Goal: Transaction & Acquisition: Purchase product/service

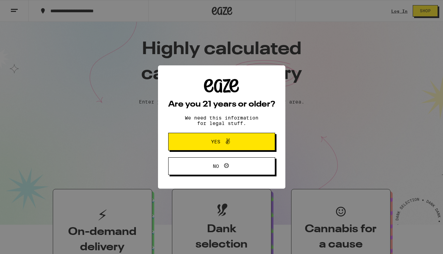
click at [402, 11] on div "Are you 21 years or older? We need this information for legal stuff. Yes No" at bounding box center [221, 127] width 443 height 254
click at [243, 140] on span "Yes" at bounding box center [222, 141] width 52 height 9
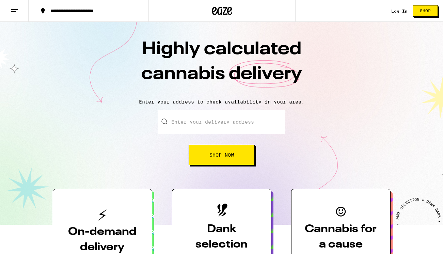
click at [401, 13] on link "Log In" at bounding box center [400, 11] width 16 height 4
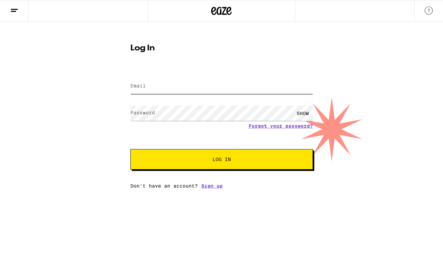
type input "[EMAIL_ADDRESS][DOMAIN_NAME]"
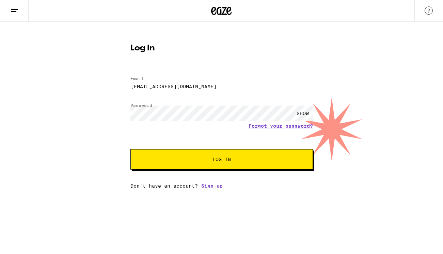
click at [222, 159] on span "Log In" at bounding box center [222, 159] width 18 height 5
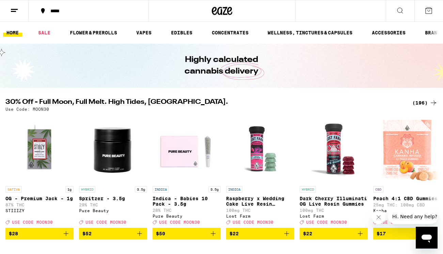
click at [18, 10] on icon at bounding box center [14, 10] width 8 height 8
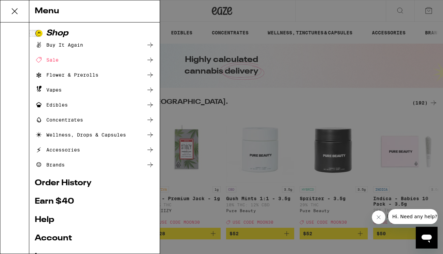
click at [75, 182] on link "Order History" at bounding box center [95, 183] width 120 height 8
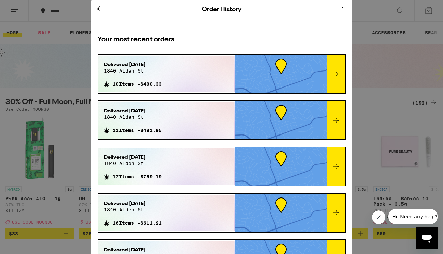
click at [144, 63] on span "Delivered [DATE]" at bounding box center [133, 64] width 58 height 7
click at [337, 76] on icon at bounding box center [336, 74] width 8 height 8
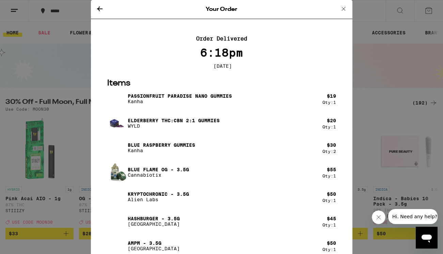
click at [99, 8] on icon at bounding box center [99, 8] width 5 height 5
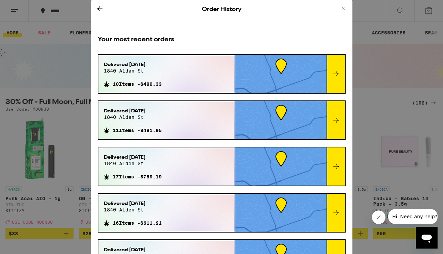
click at [334, 123] on icon at bounding box center [336, 120] width 8 height 8
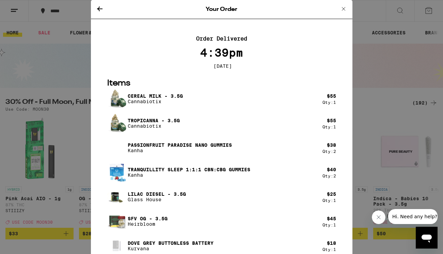
click at [100, 8] on icon at bounding box center [100, 9] width 8 height 8
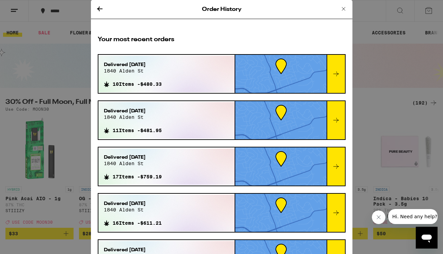
click at [335, 166] on icon at bounding box center [336, 167] width 8 height 8
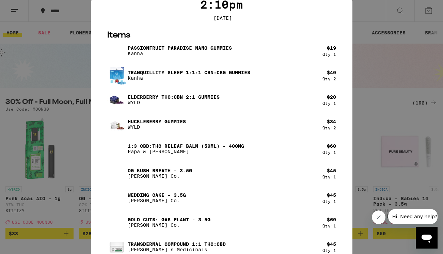
scroll to position [91, 0]
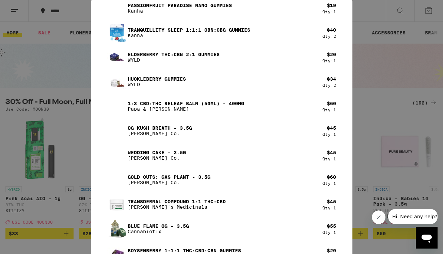
click at [170, 208] on p "[PERSON_NAME]'s Medicinals" at bounding box center [177, 207] width 98 height 5
click at [117, 208] on img at bounding box center [116, 204] width 19 height 19
click at [127, 209] on div "Transdermal Compound 1:1 THC:CBD [PERSON_NAME]'s Medicinals" at bounding box center [214, 204] width 215 height 19
click at [58, 65] on div "Your Order Order Delivered 2:10pm [DATE] Items Passionfruit Paradise Nano Gummi…" at bounding box center [221, 127] width 443 height 254
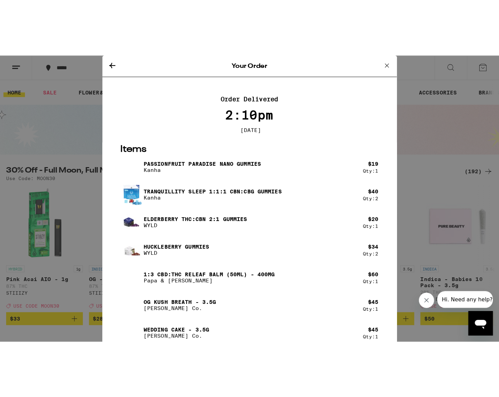
scroll to position [0, 0]
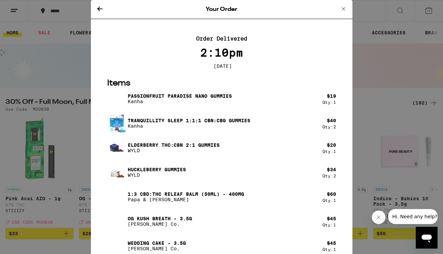
click at [97, 8] on icon at bounding box center [100, 9] width 8 height 8
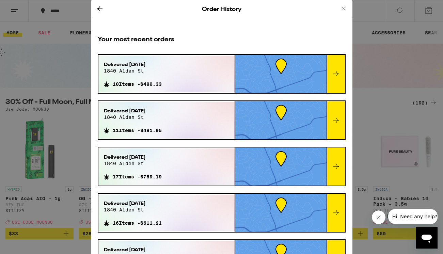
click at [98, 10] on icon at bounding box center [100, 9] width 8 height 8
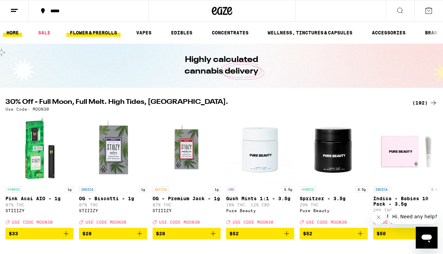
click at [99, 33] on link "FLOWER & PREROLLS" at bounding box center [93, 33] width 54 height 8
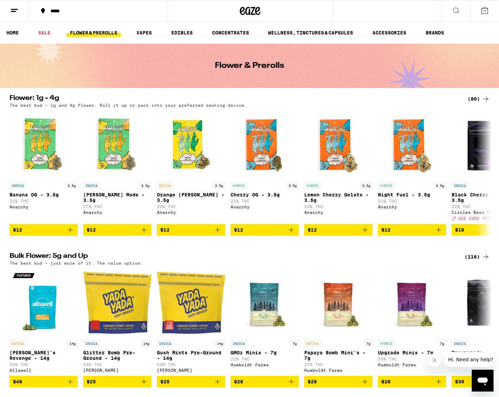
click at [443, 98] on div "(80)" at bounding box center [478, 99] width 22 height 8
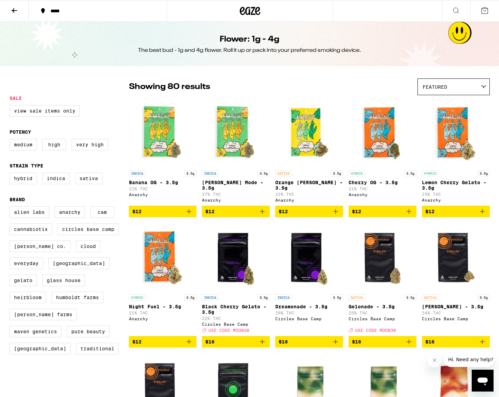
click at [165, 254] on img "Open page for Night Fuel - 3.5g from Anarchy" at bounding box center [163, 257] width 68 height 68
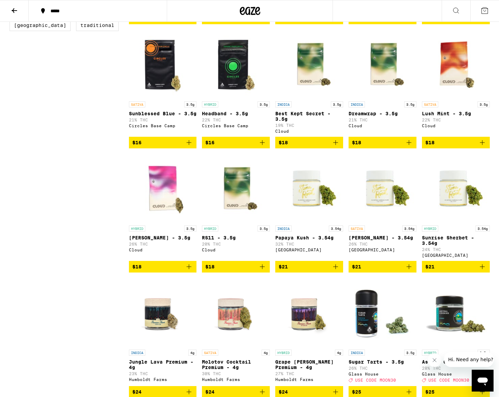
scroll to position [322, 0]
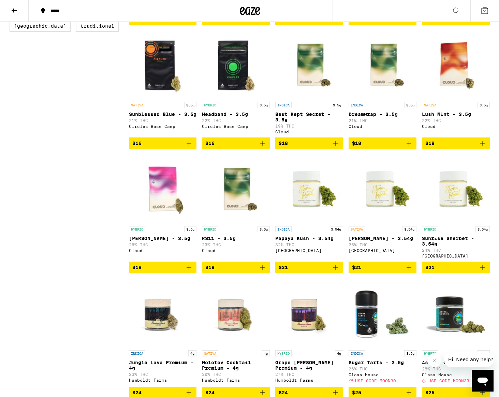
click at [309, 78] on img "Open page for Best Kept Secret - 3.5g from Cloud" at bounding box center [309, 64] width 68 height 68
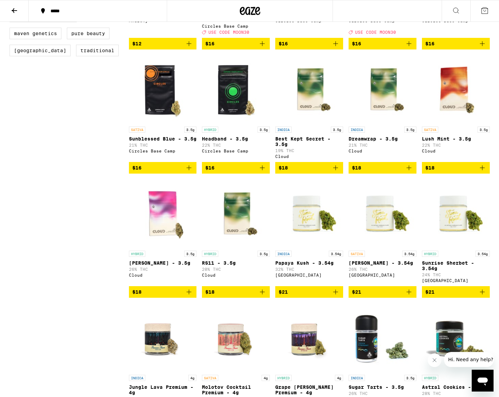
scroll to position [289, 0]
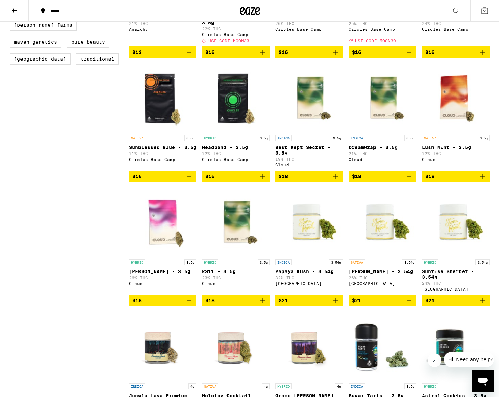
click at [309, 115] on img "Open page for Best Kept Secret - 3.5g from Cloud" at bounding box center [309, 97] width 68 height 68
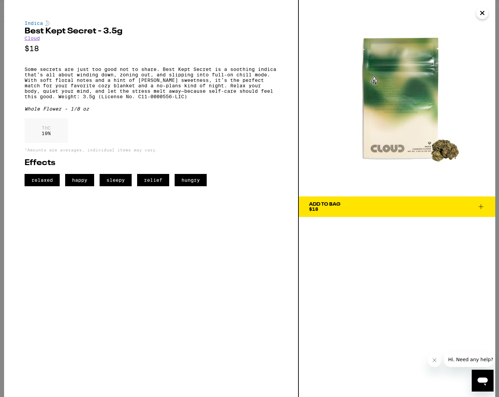
click at [338, 208] on div "Add To Bag $18" at bounding box center [324, 207] width 31 height 10
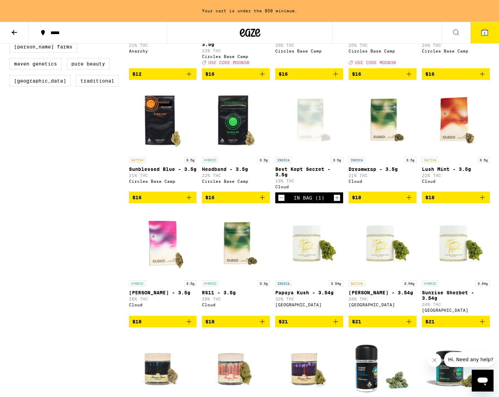
click at [374, 172] on p "Dreamwrap - 3.5g" at bounding box center [382, 168] width 68 height 5
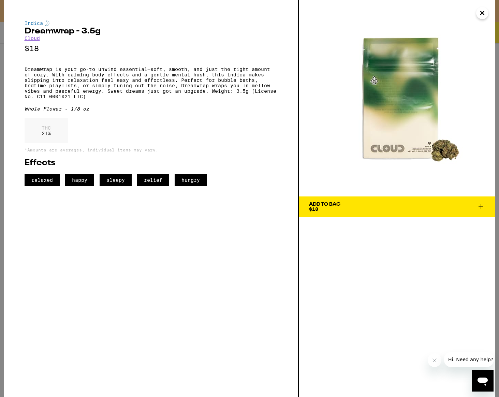
click at [322, 206] on div "Add To Bag" at bounding box center [324, 204] width 31 height 5
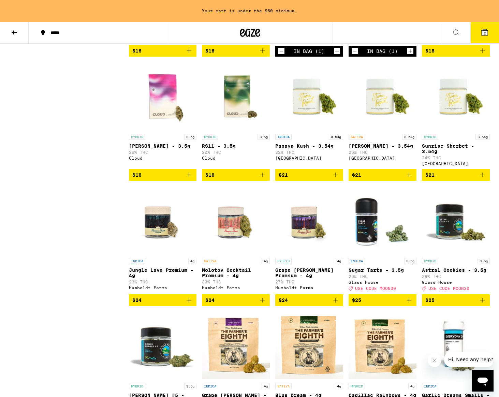
scroll to position [436, 0]
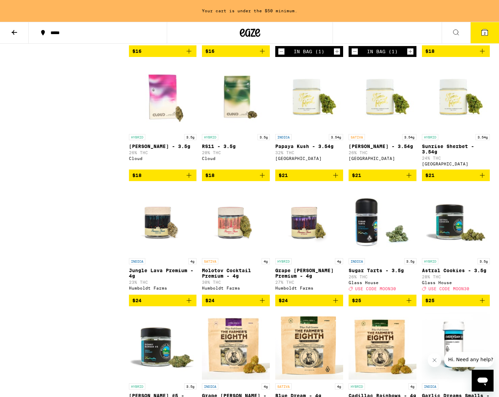
click at [287, 149] on p "Papaya Kush - 3.54g" at bounding box center [309, 146] width 68 height 5
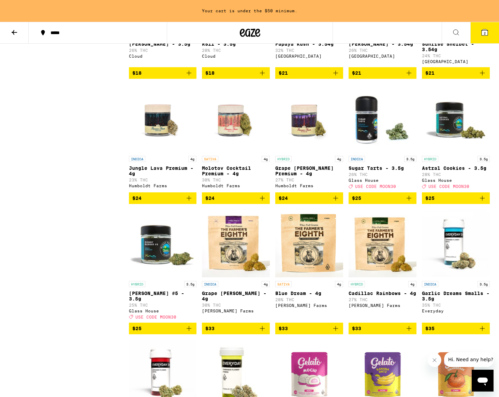
scroll to position [539, 0]
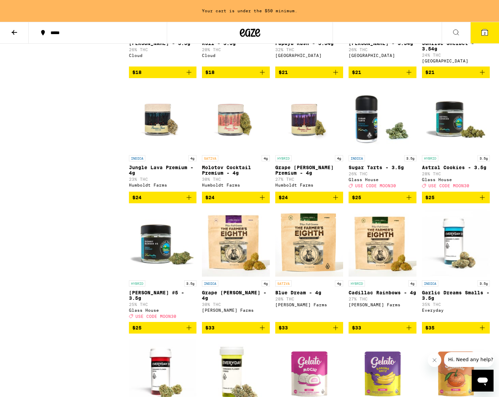
click at [153, 176] on p "Jungle Lava Premium - 4g" at bounding box center [163, 170] width 68 height 11
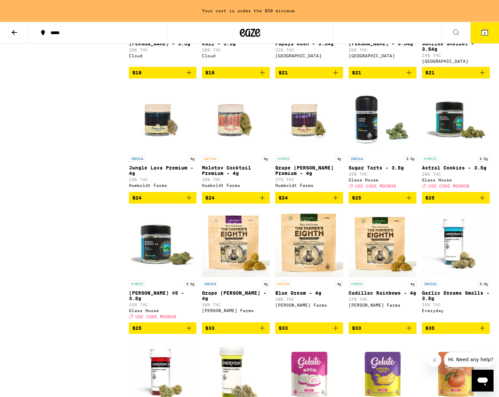
click at [372, 170] on p "Sugar Tarts - 3.5g" at bounding box center [382, 167] width 68 height 5
click at [358, 140] on img "Open page for Sugar Tarts - 3.5g from Glass House" at bounding box center [382, 118] width 68 height 68
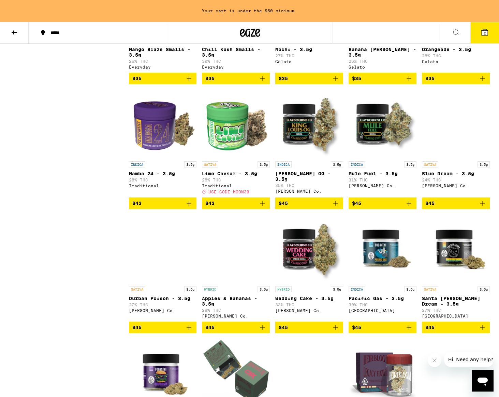
scroll to position [915, 0]
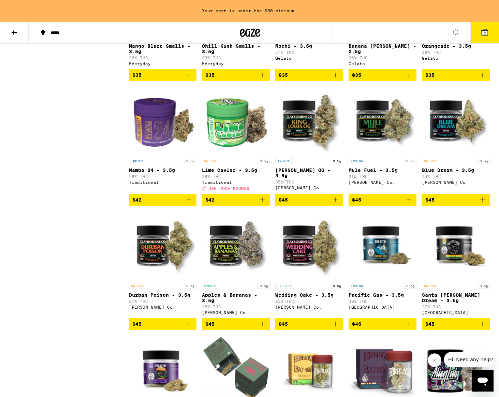
click at [152, 173] on p "Mamba 24 - 3.5g" at bounding box center [163, 169] width 68 height 5
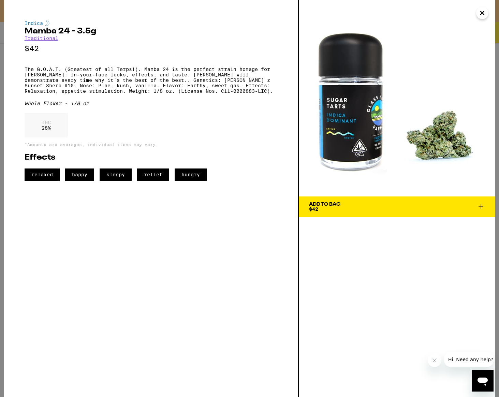
click at [338, 205] on div "Add To Bag" at bounding box center [324, 204] width 31 height 5
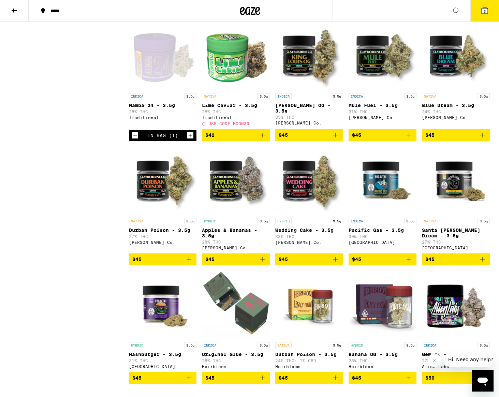
scroll to position [952, 0]
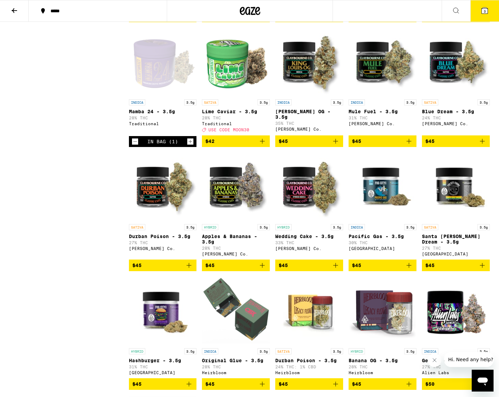
click at [378, 91] on img "Open page for Mule Fuel - 3.5g from Claybourne Co." at bounding box center [382, 62] width 68 height 68
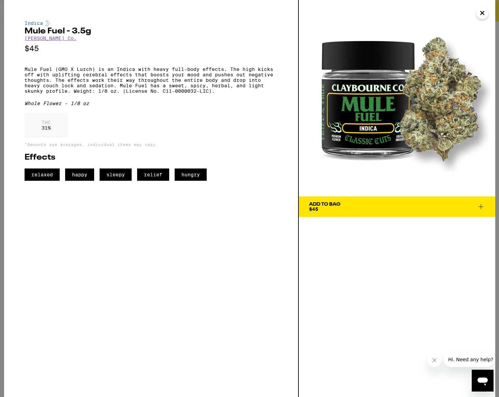
click at [443, 207] on span "Add To Bag $45" at bounding box center [397, 207] width 176 height 10
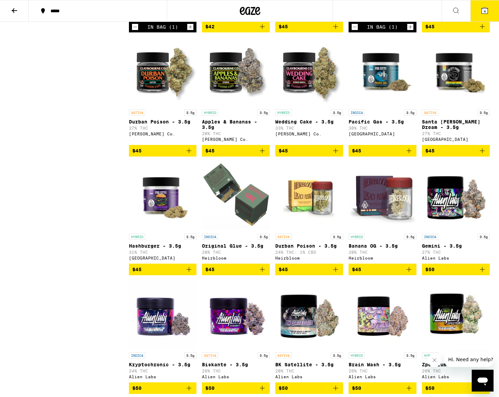
scroll to position [1126, 0]
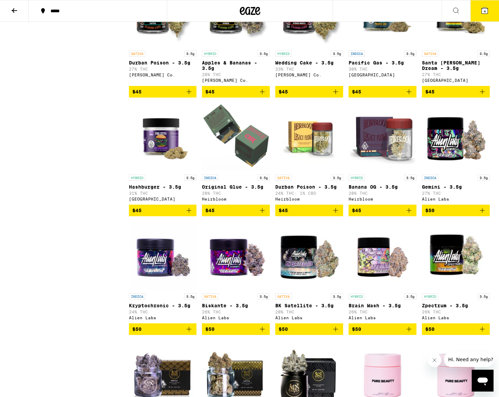
click at [251, 171] on img "Open page for Original Glue - 3.5g from Heirbloom" at bounding box center [236, 137] width 68 height 68
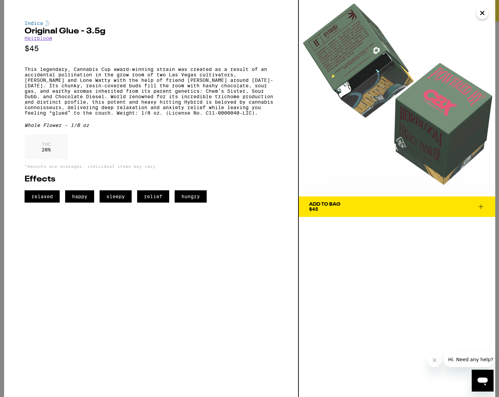
click at [367, 209] on span "Add To Bag $45" at bounding box center [397, 207] width 176 height 10
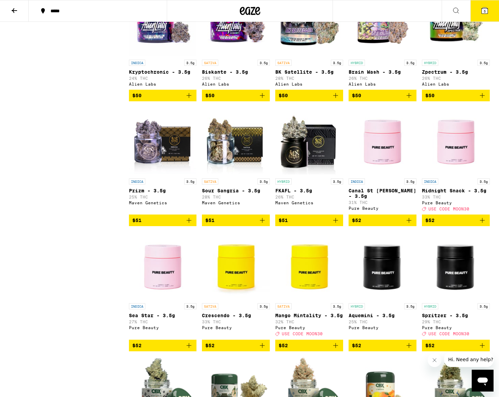
scroll to position [1372, 0]
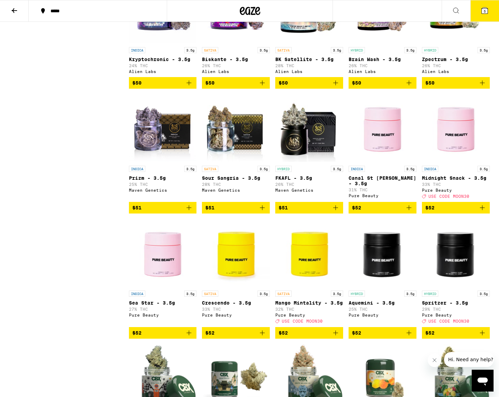
click at [171, 162] on img "Open page for Prizm - 3.5g from Maven Genetics" at bounding box center [163, 128] width 68 height 68
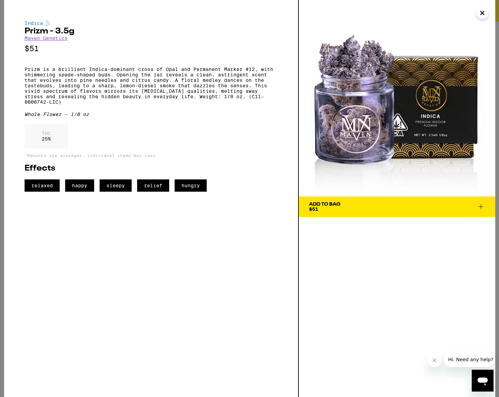
click at [360, 203] on span "Add To Bag $51" at bounding box center [397, 207] width 176 height 10
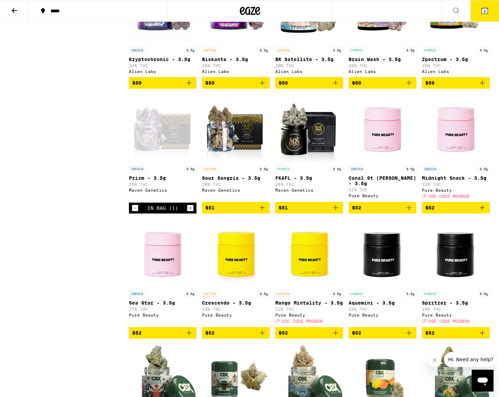
scroll to position [1372, 0]
click at [297, 162] on img "Open page for FKAFL - 3.5g from Maven Genetics" at bounding box center [309, 128] width 68 height 68
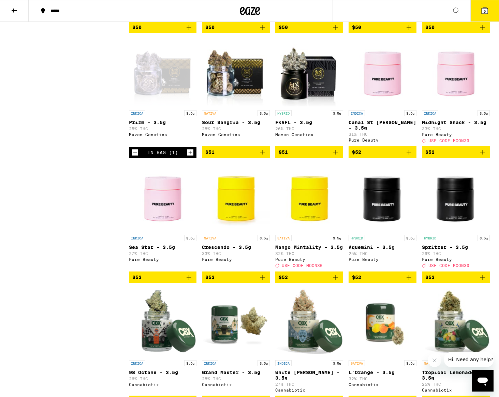
scroll to position [1424, 0]
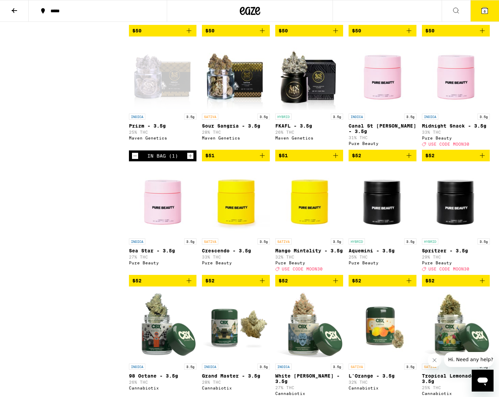
click at [379, 110] on img "Open page for Canal St Runtz - 3.5g from Pure Beauty" at bounding box center [382, 76] width 68 height 68
click at [443, 129] on p "Midnight Snack - 3.5g" at bounding box center [456, 125] width 68 height 5
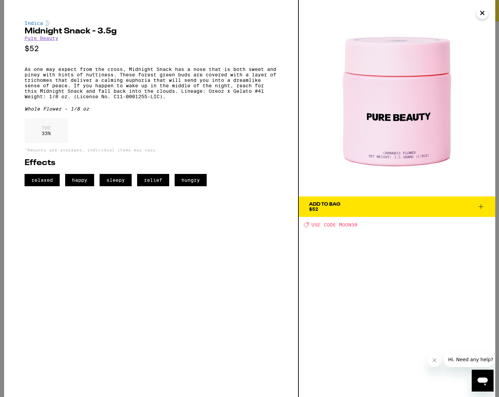
click at [379, 204] on span "Add To Bag $52" at bounding box center [397, 207] width 176 height 10
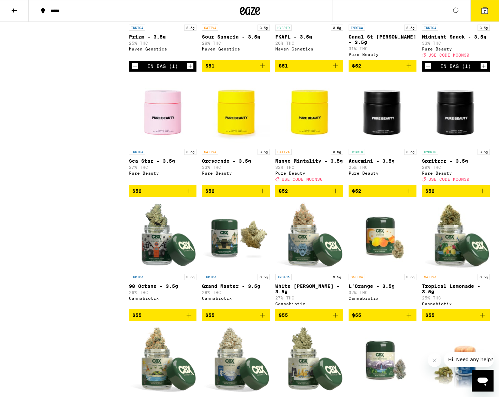
scroll to position [1553, 0]
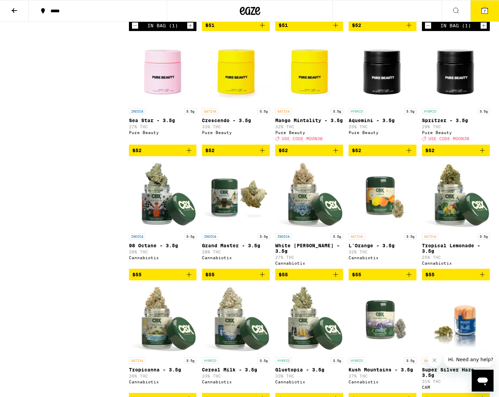
click at [172, 105] on img "Open page for Sea Star - 3.5g from Pure Beauty" at bounding box center [163, 70] width 68 height 68
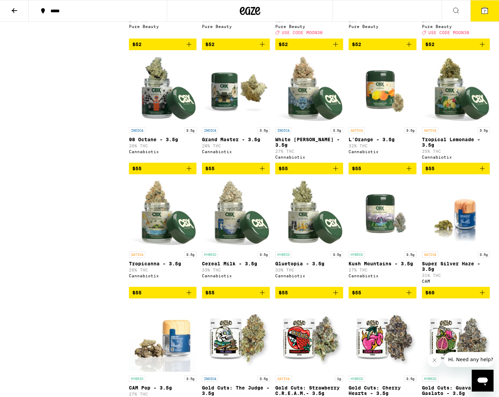
scroll to position [1669, 0]
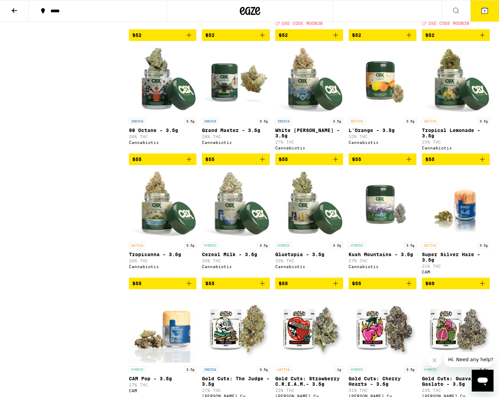
click at [161, 115] on img "Open page for 98 Octane - 3.5g from Cannabiotix" at bounding box center [163, 80] width 68 height 68
click at [160, 115] on img "Open page for 98 Octane - 3.5g from Cannabiotix" at bounding box center [163, 80] width 68 height 68
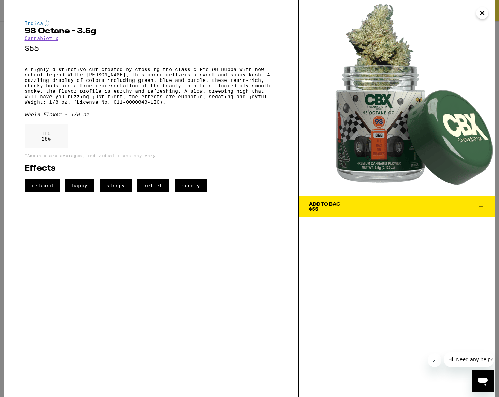
click at [379, 212] on button "Add To Bag $55" at bounding box center [397, 206] width 196 height 20
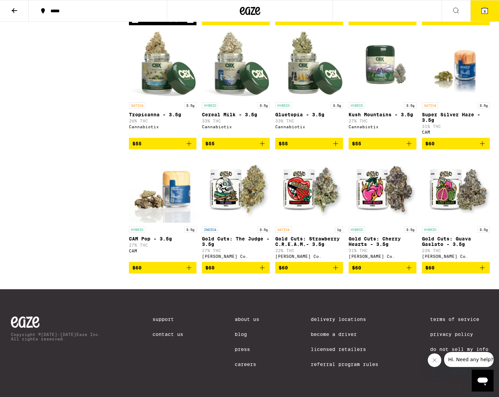
scroll to position [1875, 0]
click at [234, 180] on img "Open page for Gold Cuts: The Judge - 3.5g from Claybourne Co." at bounding box center [236, 189] width 68 height 68
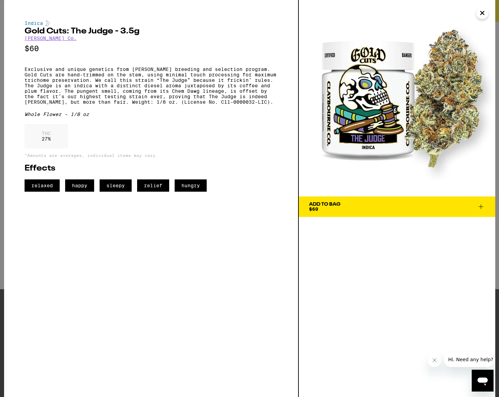
click at [324, 202] on div "Add To Bag" at bounding box center [324, 204] width 31 height 5
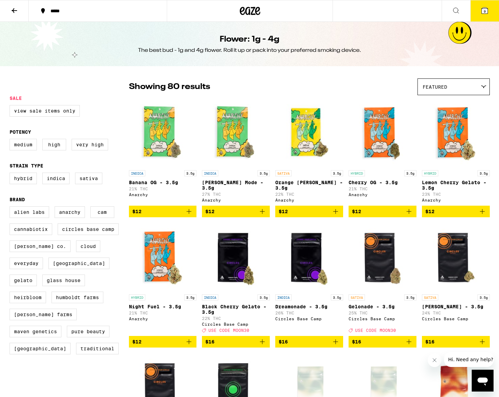
click at [443, 13] on icon at bounding box center [484, 10] width 6 height 6
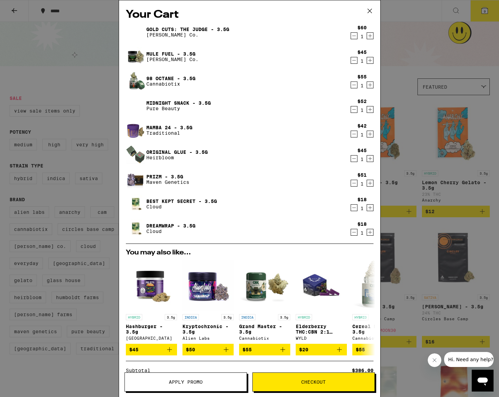
click at [355, 36] on icon "Decrement" at bounding box center [354, 36] width 6 height 8
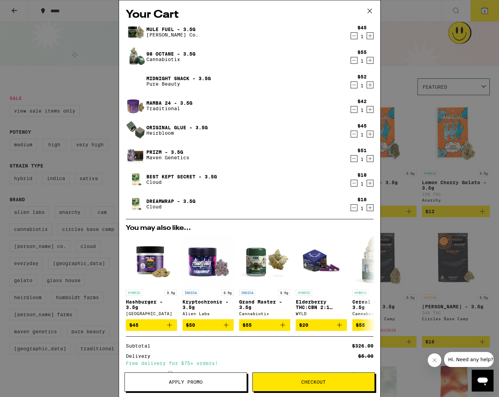
click at [405, 82] on div "Your Cart Mule Fuel - 3.5g [PERSON_NAME] Co. $45 1 98 Octane - 3.5g Cannabiotix…" at bounding box center [249, 198] width 499 height 397
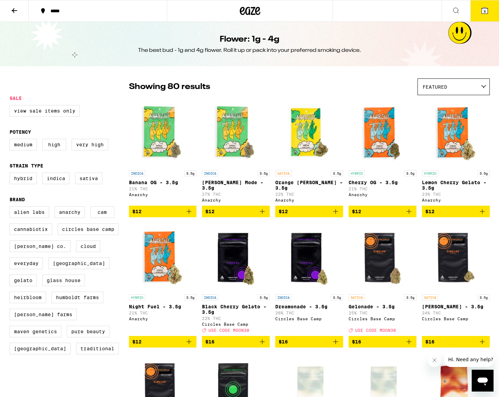
click at [248, 11] on icon at bounding box center [250, 11] width 10 height 8
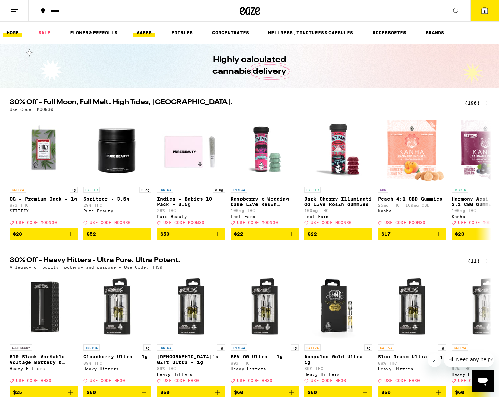
click at [142, 31] on link "VAPES" at bounding box center [144, 33] width 22 height 8
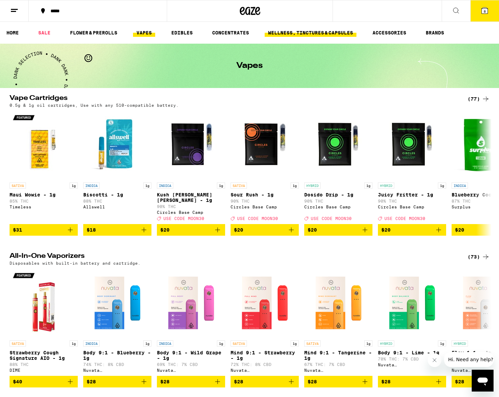
click at [305, 30] on link "WELLNESS, TINCTURES & CAPSULES" at bounding box center [311, 33] width 92 height 8
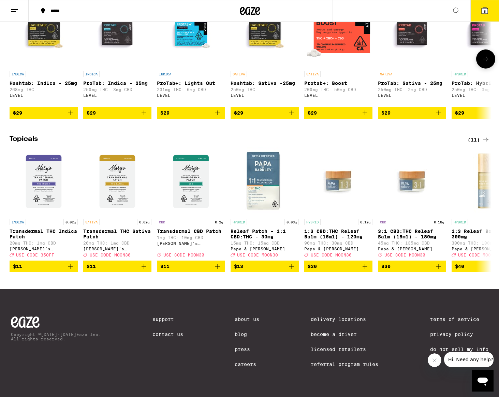
scroll to position [602, 0]
click at [443, 206] on icon at bounding box center [485, 210] width 8 height 8
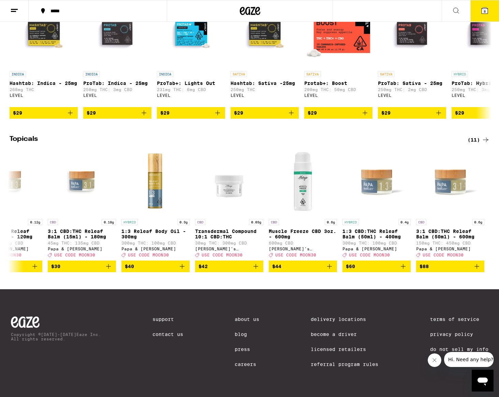
click at [443, 136] on div "(11)" at bounding box center [478, 140] width 22 height 8
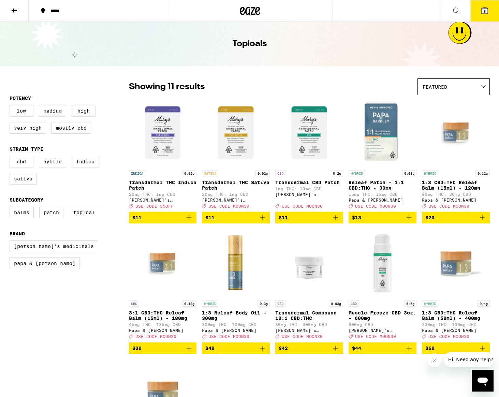
click at [254, 12] on icon at bounding box center [250, 11] width 20 height 12
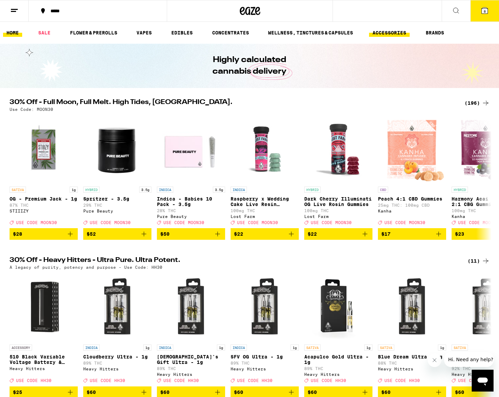
click at [394, 30] on link "ACCESSORIES" at bounding box center [389, 33] width 41 height 8
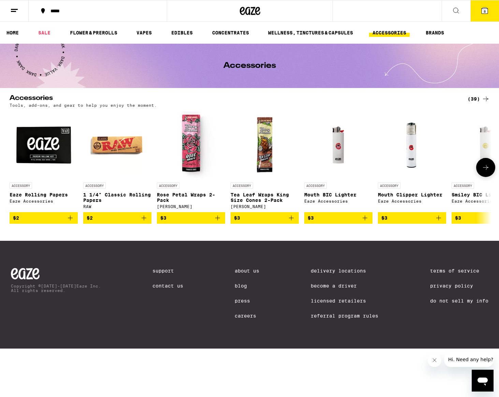
click at [443, 171] on icon at bounding box center [485, 167] width 8 height 8
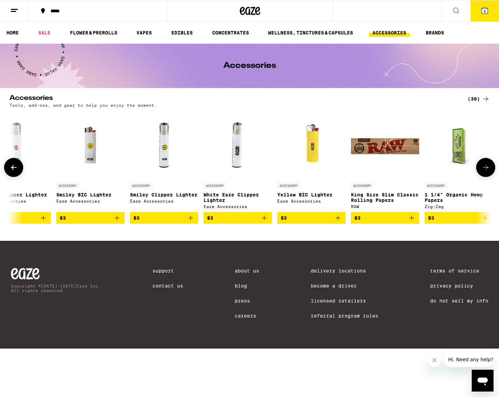
scroll to position [0, 406]
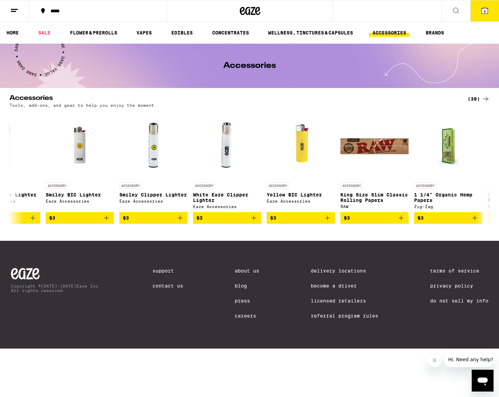
click at [443, 99] on div "(39)" at bounding box center [478, 99] width 22 height 8
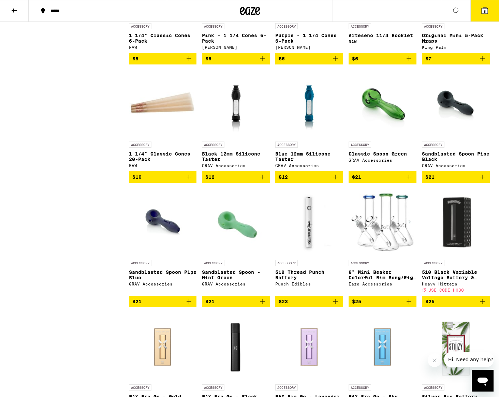
scroll to position [502, 0]
click at [237, 121] on img "Open page for Black 12mm Silicone Taster from GRAV Accessories" at bounding box center [235, 104] width 51 height 68
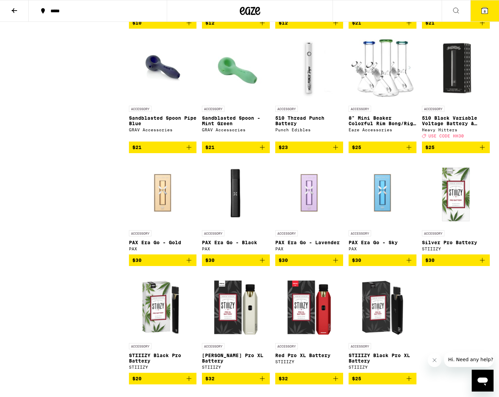
scroll to position [622, 0]
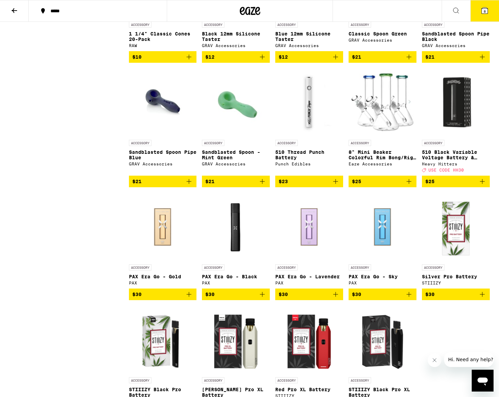
click at [394, 132] on img at bounding box center [382, 102] width 68 height 68
click at [383, 114] on img at bounding box center [382, 102] width 68 height 68
click at [443, 129] on img "Open page for 510 Black Variable Voltage Battery & Charger from Heavy Hitters" at bounding box center [456, 102] width 68 height 68
click at [443, 124] on img "Open page for 510 Black Variable Voltage Battery & Charger from Heavy Hitters" at bounding box center [456, 102] width 68 height 68
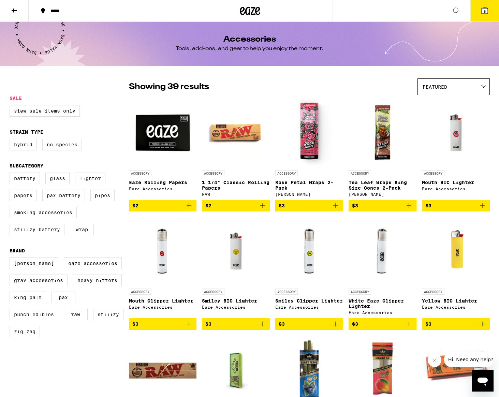
click at [247, 10] on icon at bounding box center [250, 11] width 20 height 12
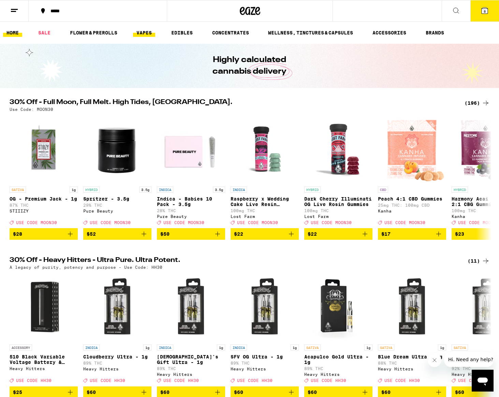
click at [146, 33] on link "VAPES" at bounding box center [144, 33] width 22 height 8
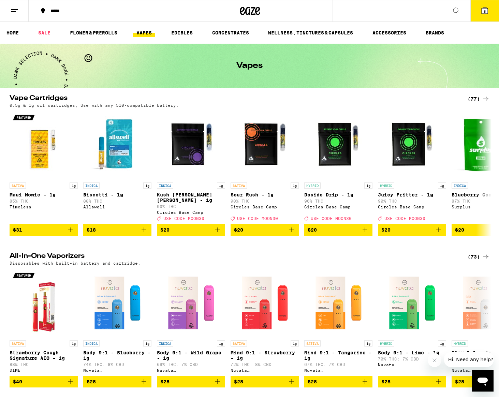
click at [443, 100] on div "(77)" at bounding box center [478, 99] width 22 height 8
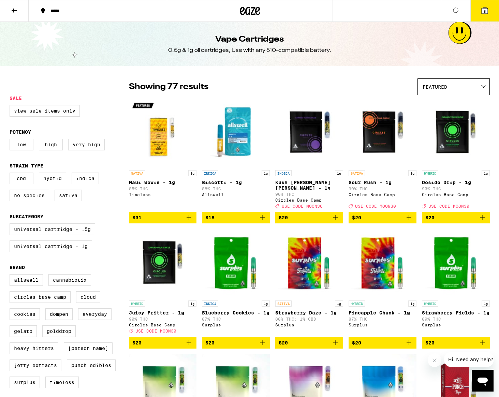
click at [443, 11] on span "8" at bounding box center [484, 11] width 2 height 4
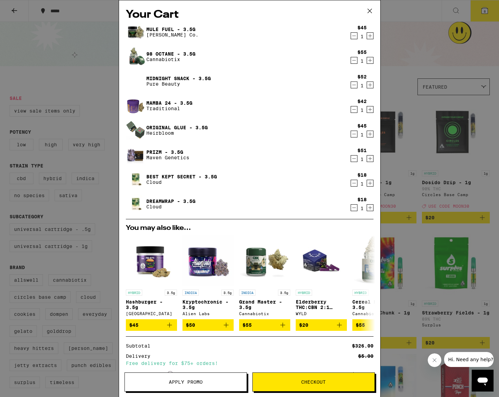
click at [369, 12] on icon at bounding box center [369, 11] width 10 height 10
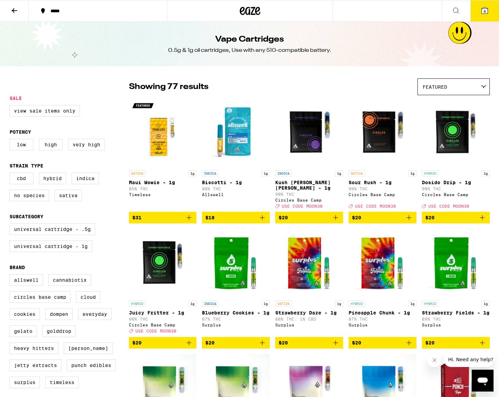
click at [443, 13] on icon at bounding box center [456, 10] width 8 height 8
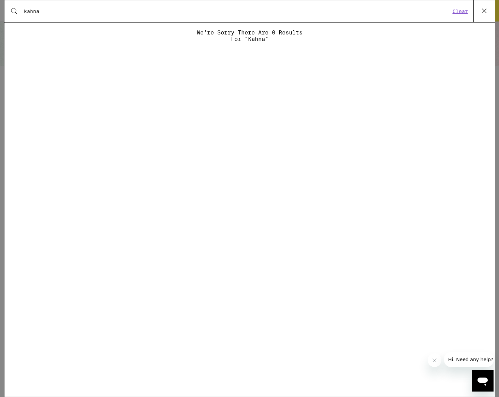
type input "kahna"
click at [443, 11] on button "Clear" at bounding box center [459, 11] width 19 height 6
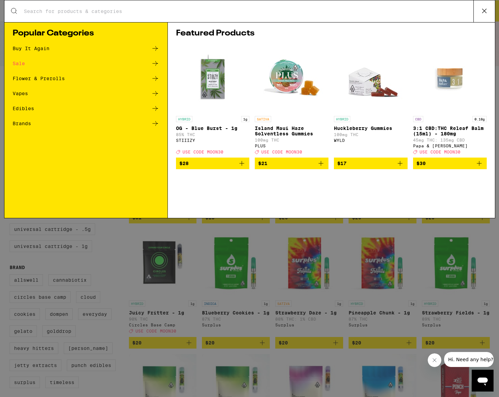
click at [145, 107] on div "Edibles" at bounding box center [86, 108] width 147 height 8
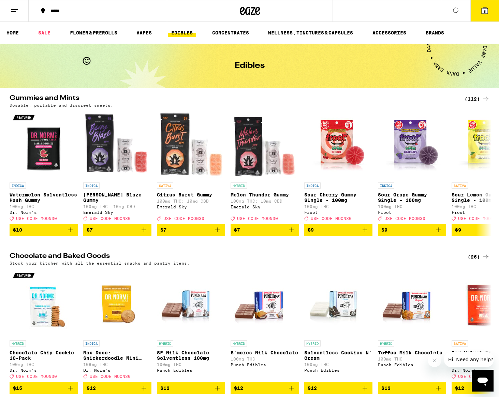
click at [443, 14] on icon at bounding box center [456, 10] width 8 height 8
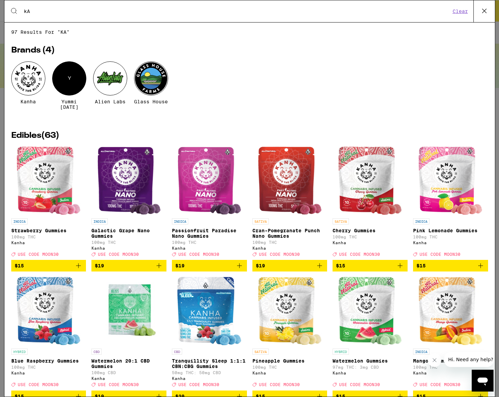
type input "k"
type input "ka"
click at [203, 254] on img "Open page for Tranquillity Sleep 1:1:1 CBN:CBG Gummies from Kanha" at bounding box center [209, 311] width 64 height 68
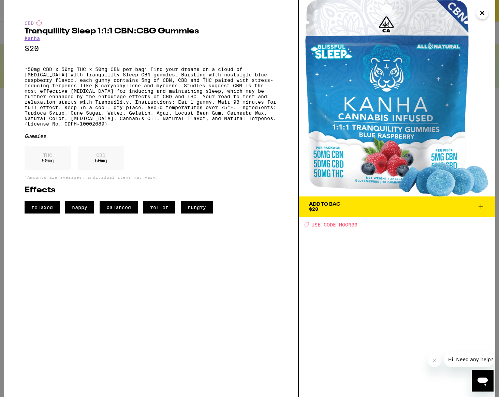
click at [443, 209] on icon at bounding box center [481, 206] width 8 height 8
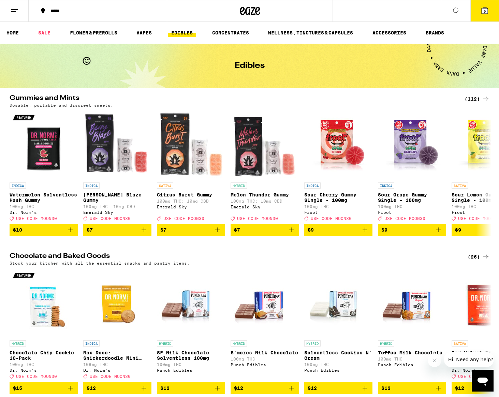
click at [443, 13] on icon at bounding box center [456, 10] width 8 height 8
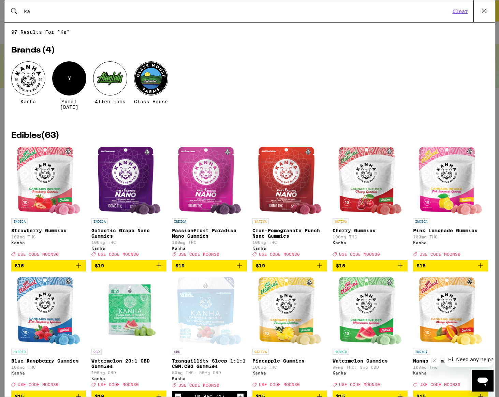
click at [201, 228] on p "Passionfruit Paradise Nano Gummies" at bounding box center [209, 233] width 75 height 11
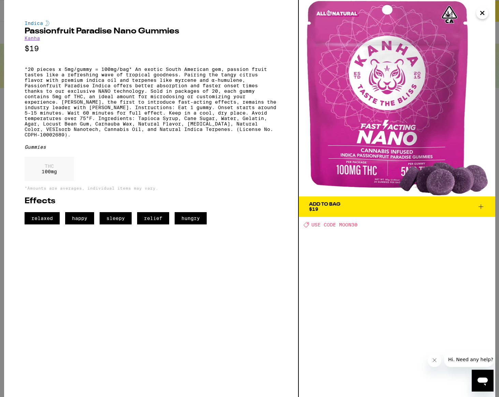
click at [443, 207] on icon at bounding box center [480, 206] width 5 height 5
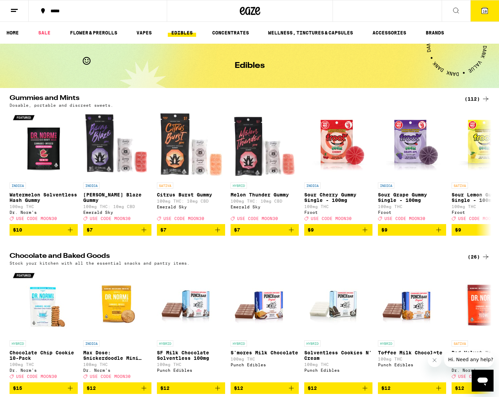
click at [443, 14] on icon at bounding box center [484, 10] width 8 height 8
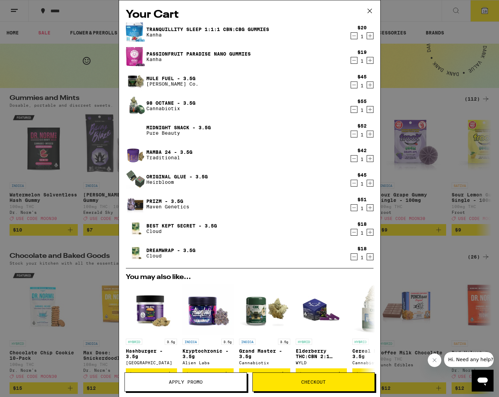
click at [372, 39] on icon "Increment" at bounding box center [370, 36] width 6 height 8
click at [370, 38] on icon "Increment" at bounding box center [370, 36] width 4 height 4
click at [369, 61] on icon "Increment" at bounding box center [370, 60] width 6 height 8
click at [369, 61] on icon "Increment" at bounding box center [370, 61] width 4 height 4
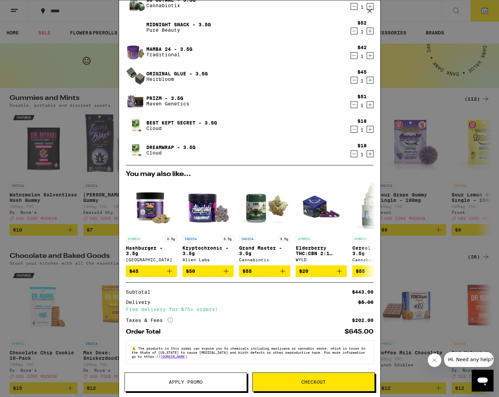
scroll to position [107, 0]
click at [197, 254] on span "Apply Promo" at bounding box center [186, 381] width 34 height 5
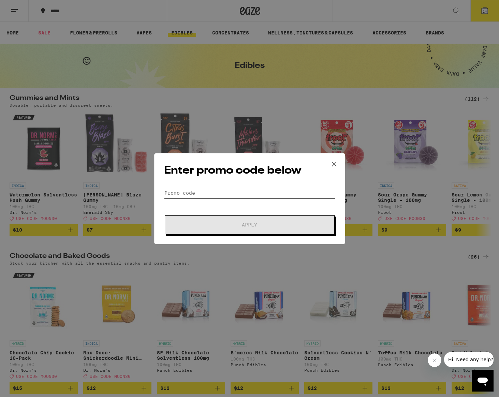
click at [196, 194] on input "Promo Code" at bounding box center [249, 193] width 171 height 10
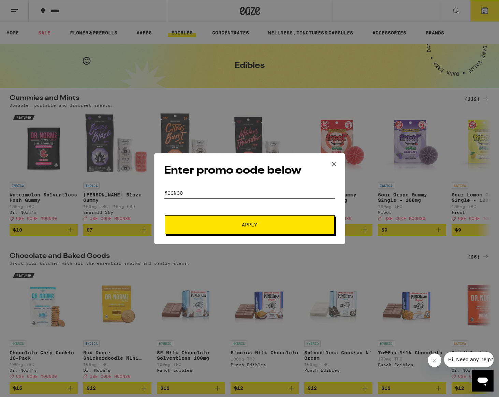
type input "moon30"
click at [225, 218] on button "Apply" at bounding box center [250, 224] width 170 height 19
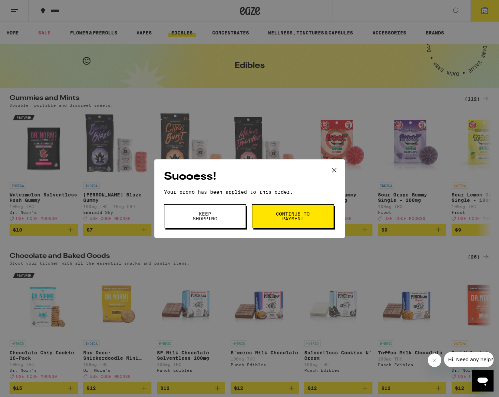
click at [333, 170] on icon at bounding box center [334, 170] width 10 height 10
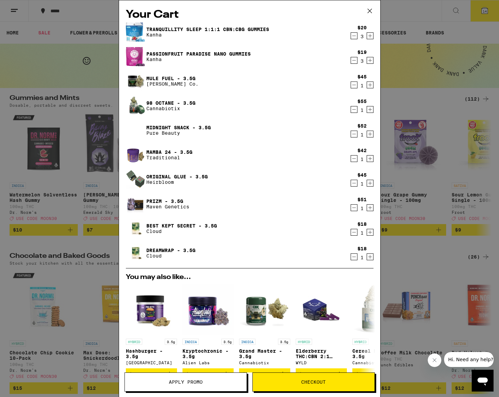
click at [308, 254] on button "Checkout" at bounding box center [313, 381] width 122 height 19
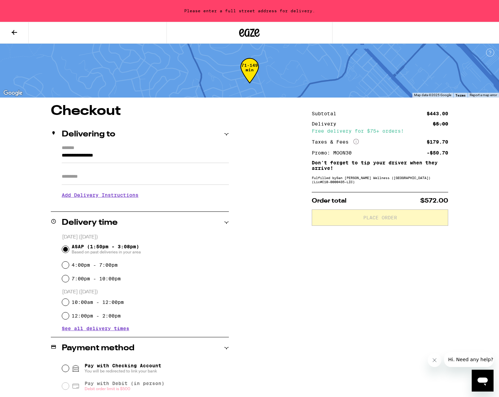
click at [75, 176] on input "Apt/Suite" at bounding box center [145, 176] width 167 height 16
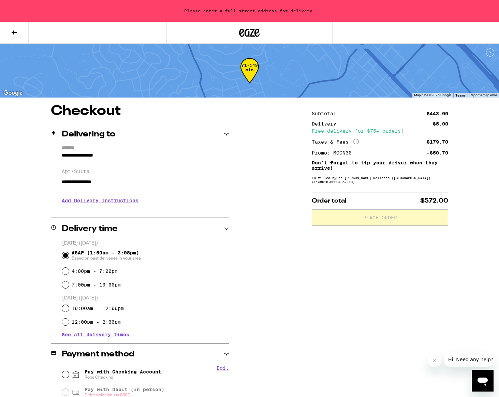
type input "**********"
click at [256, 254] on div "**********" at bounding box center [249, 397] width 491 height 586
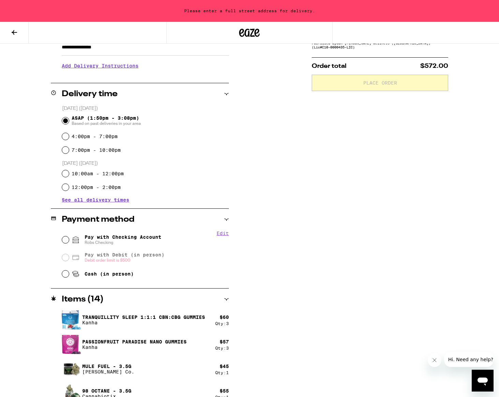
scroll to position [136, 0]
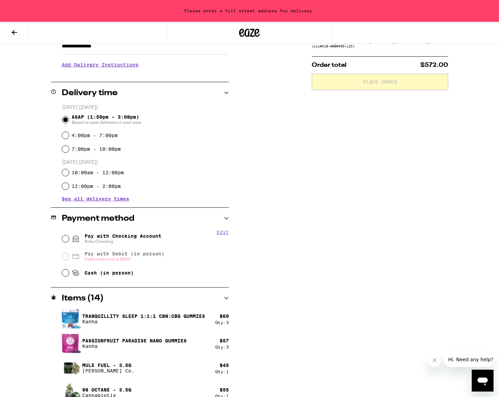
click at [65, 239] on input "Pay with Checking Account Robs Checking" at bounding box center [65, 238] width 7 height 7
radio input "true"
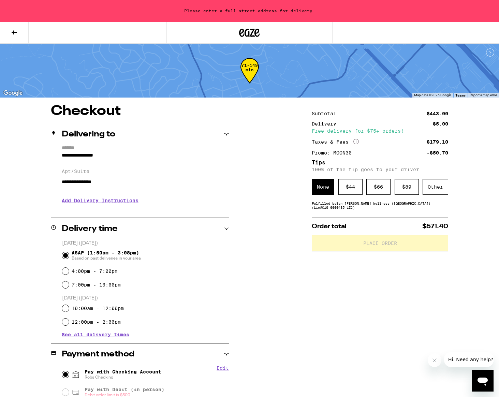
scroll to position [0, 0]
click at [438, 190] on div "Other" at bounding box center [435, 187] width 26 height 16
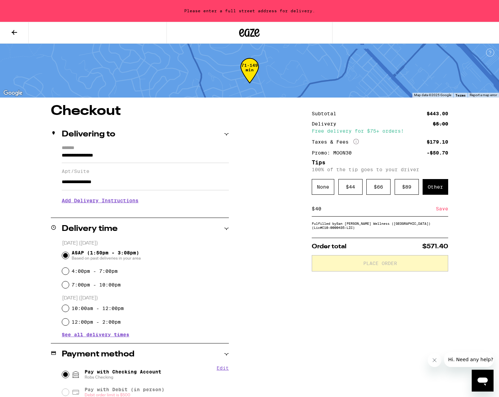
type input "40"
click at [441, 211] on div "Save" at bounding box center [442, 208] width 12 height 15
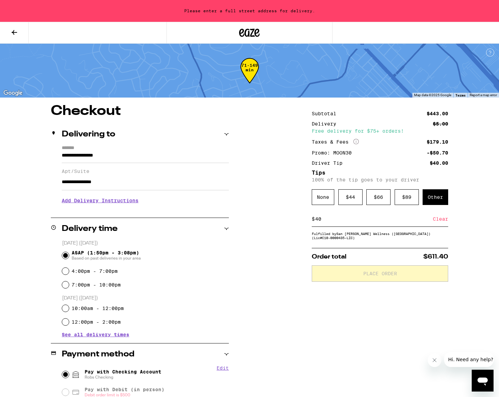
click at [85, 187] on input "**********" at bounding box center [145, 182] width 167 height 16
click at [89, 156] on input "**********" at bounding box center [145, 157] width 167 height 12
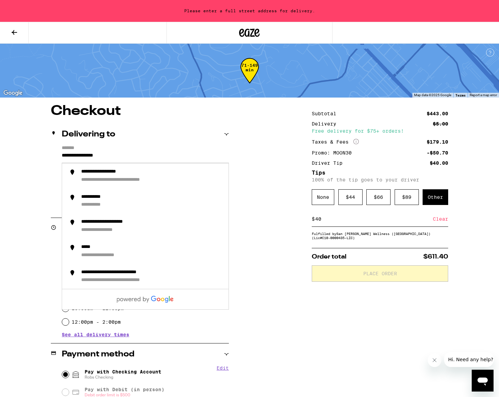
drag, startPoint x: 134, startPoint y: 157, endPoint x: 55, endPoint y: 157, distance: 79.8
click at [55, 157] on div "**********" at bounding box center [140, 177] width 178 height 64
drag, startPoint x: 276, startPoint y: 168, endPoint x: 247, endPoint y: 191, distance: 36.7
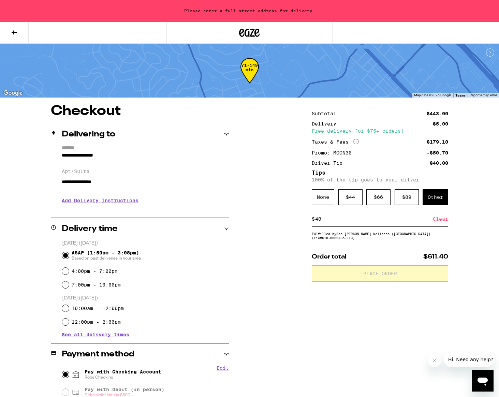
drag, startPoint x: 114, startPoint y: 184, endPoint x: 37, endPoint y: 182, distance: 76.7
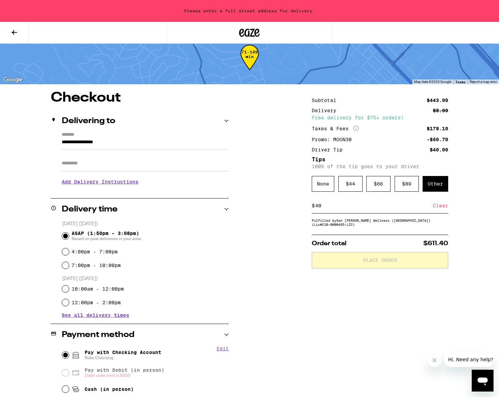
scroll to position [16, 0]
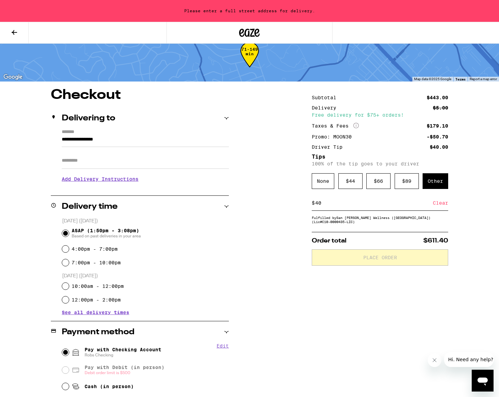
click at [62, 140] on input "**********" at bounding box center [145, 141] width 167 height 12
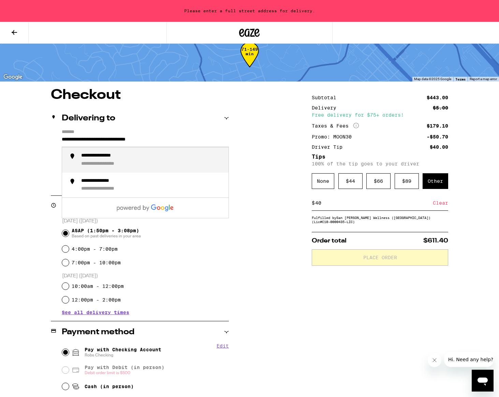
click at [91, 160] on div "**********" at bounding box center [152, 160] width 142 height 14
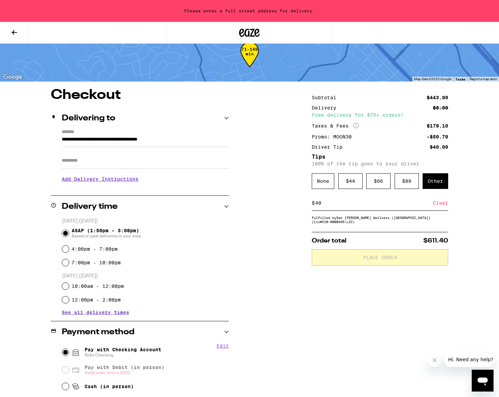
type input "**********"
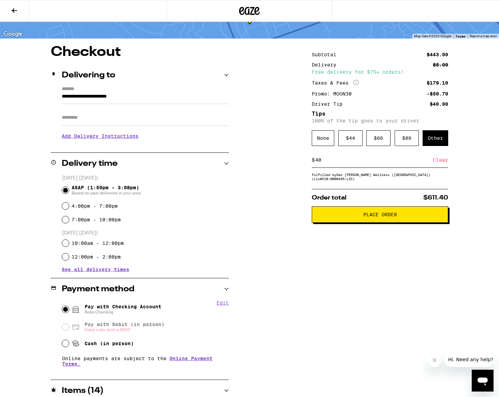
scroll to position [43, 0]
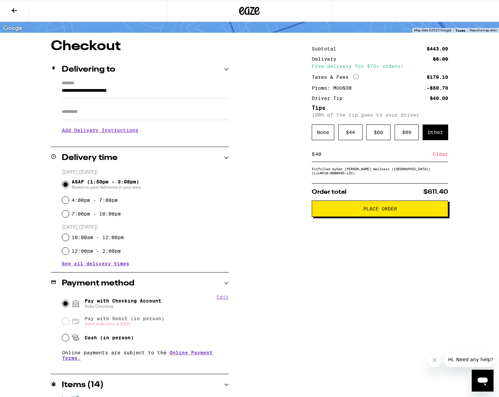
click at [376, 245] on div "Subtotal $443.00 Delivery $5.00 Free delivery for $75+ orders! Taxes & Fees Mor…" at bounding box center [380, 341] width 136 height 602
click at [374, 211] on span "Place Order" at bounding box center [380, 208] width 34 height 5
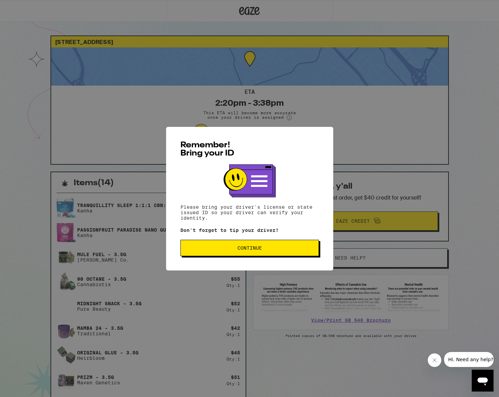
click at [259, 250] on span "Continue" at bounding box center [249, 247] width 25 height 5
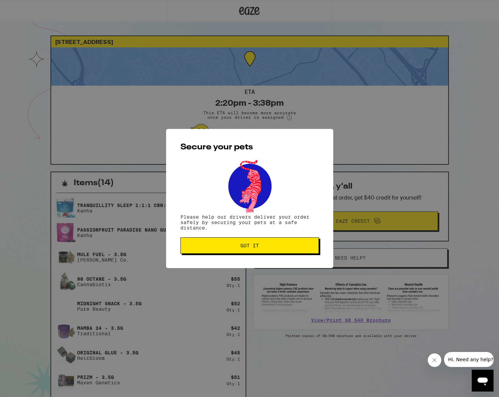
click at [258, 243] on button "Got it" at bounding box center [249, 245] width 138 height 16
